Goal: Find specific page/section: Find specific page/section

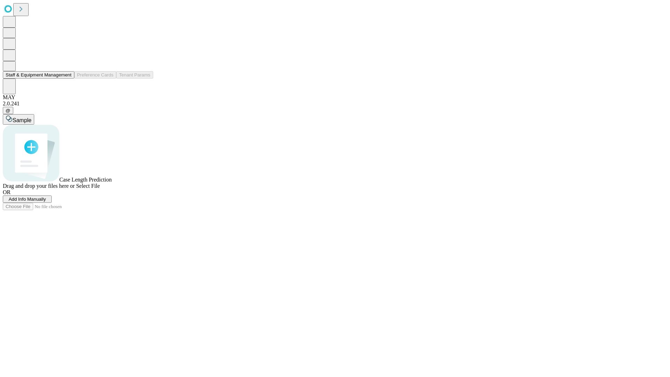
click at [67, 79] on button "Staff & Equipment Management" at bounding box center [39, 74] width 72 height 7
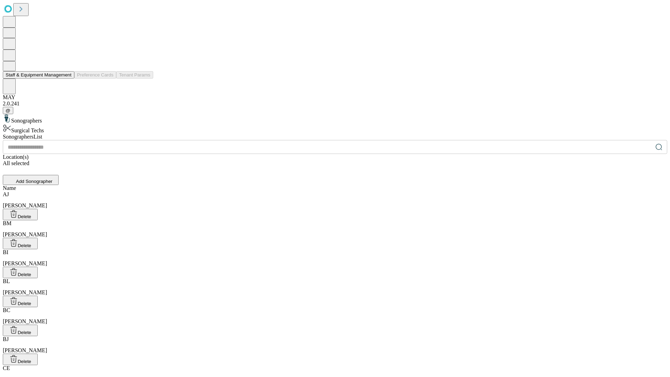
click at [67, 79] on button "Staff & Equipment Management" at bounding box center [39, 74] width 72 height 7
